Goal: Find specific page/section: Locate a particular part of the current website

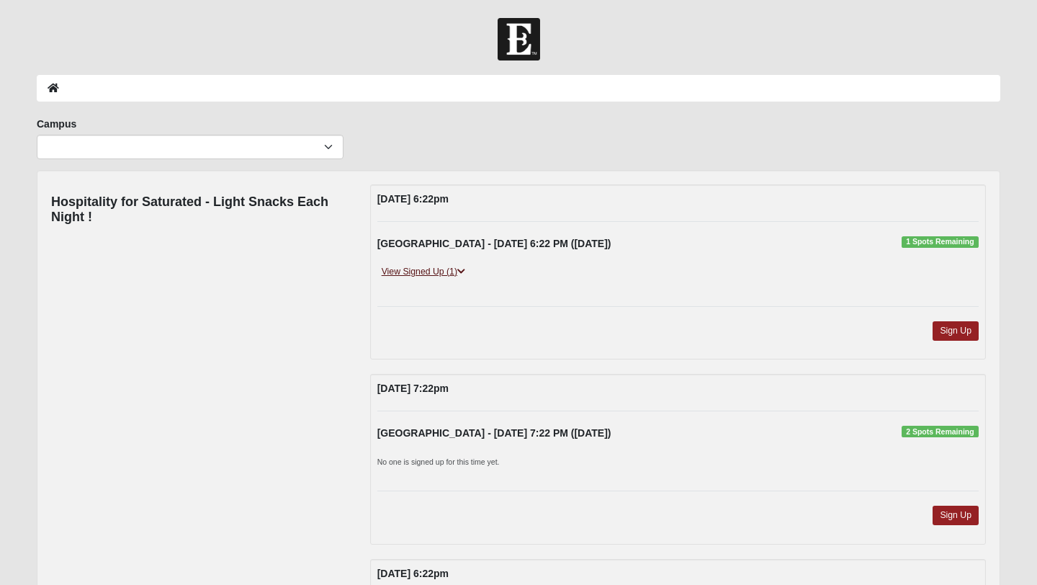
click at [457, 273] on link "View Signed Up (1)" at bounding box center [423, 271] width 92 height 15
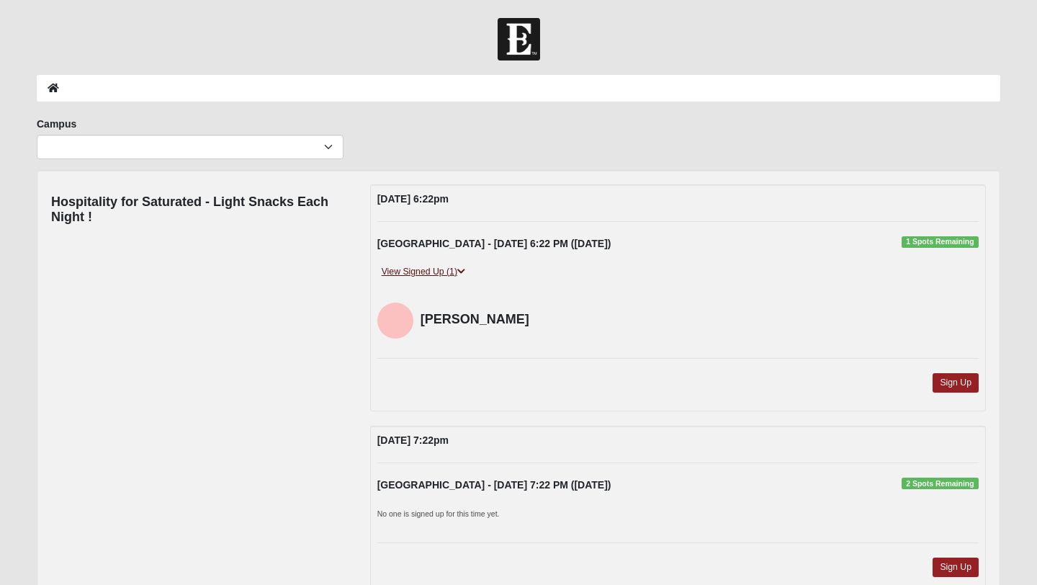
click at [458, 266] on link "View Signed Up (1)" at bounding box center [423, 271] width 92 height 15
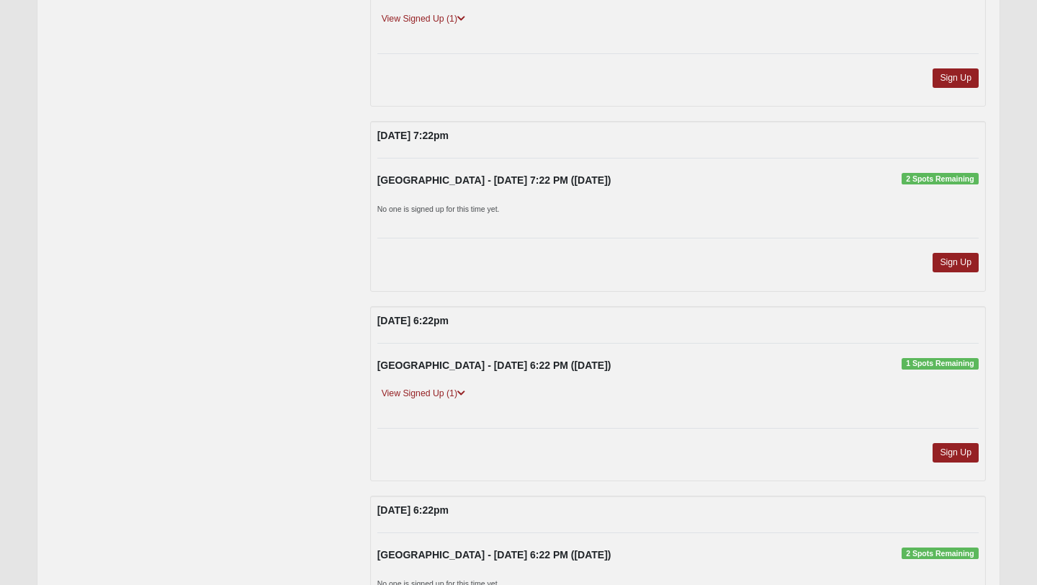
scroll to position [257, 0]
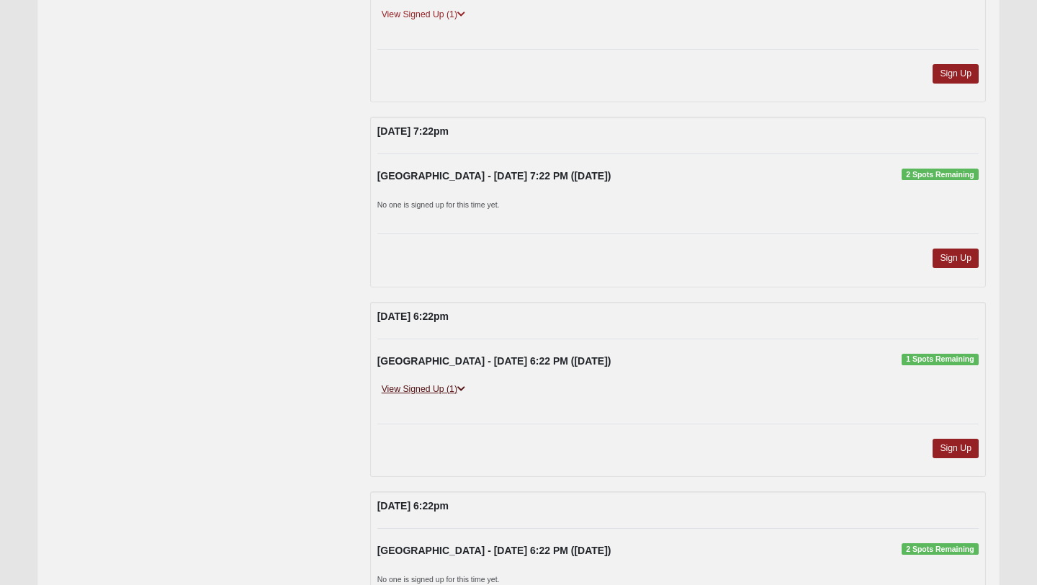
click at [470, 388] on link "View Signed Up (1)" at bounding box center [423, 389] width 92 height 15
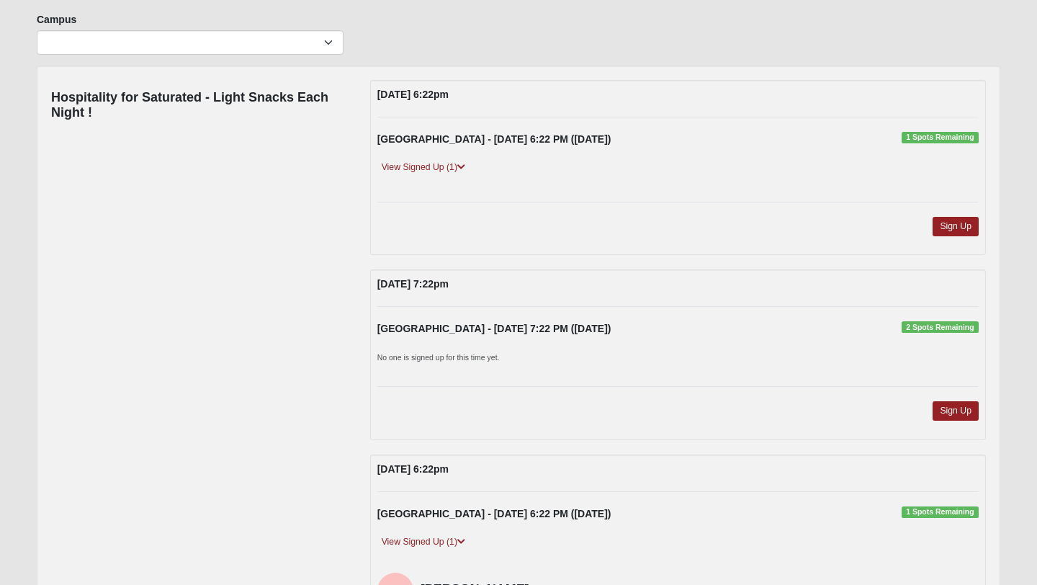
scroll to position [102, 0]
